Goal: Navigation & Orientation: Find specific page/section

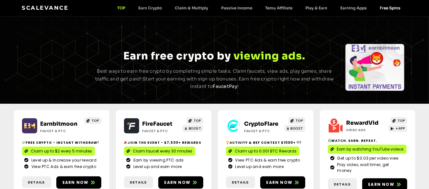
click at [386, 9] on link "Free Spins" at bounding box center [391, 8] width 34 height 5
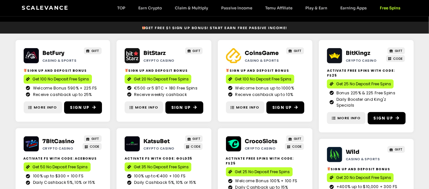
scroll to position [86, 0]
click at [205, 6] on link "Claim & Multiply" at bounding box center [192, 8] width 46 height 5
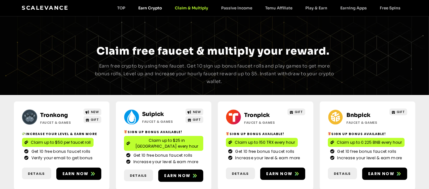
click at [156, 10] on link "Earn Crypto" at bounding box center [150, 8] width 37 height 5
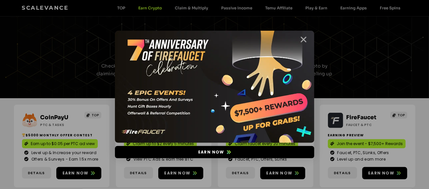
click at [305, 42] on icon "Close" at bounding box center [304, 40] width 8 height 8
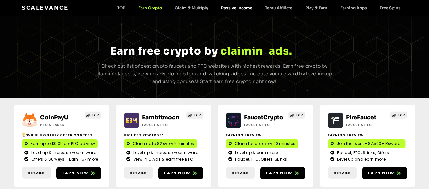
click at [243, 9] on link "Passive Income" at bounding box center [237, 8] width 44 height 5
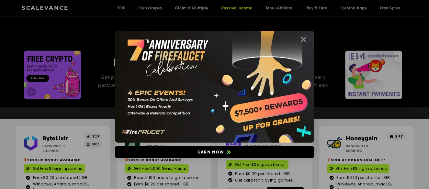
click at [304, 40] on icon "Close" at bounding box center [304, 40] width 8 height 8
